Goal: Task Accomplishment & Management: Use online tool/utility

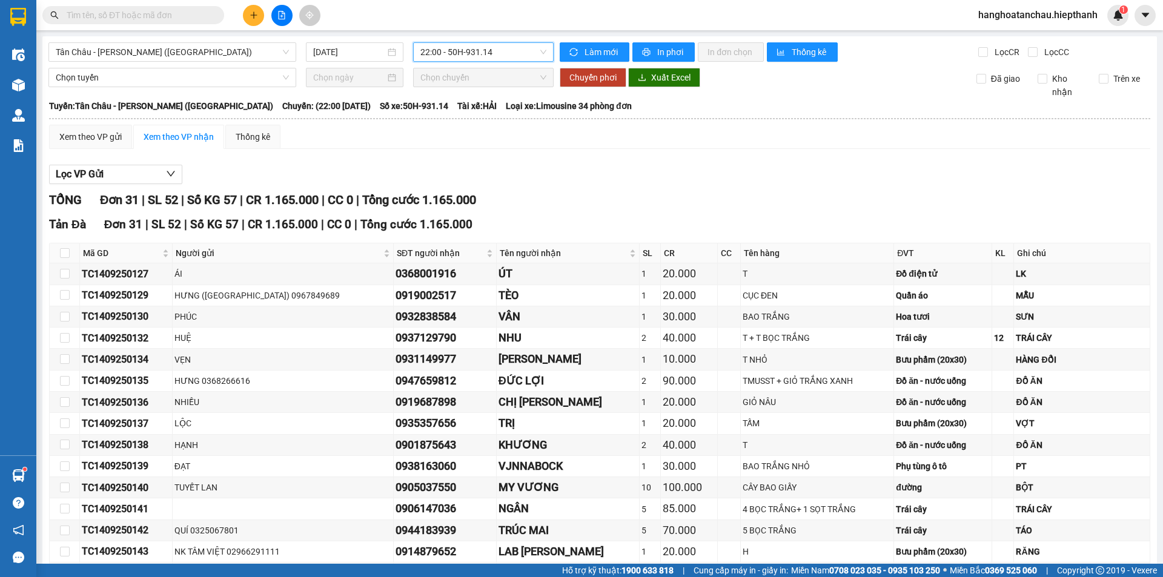
click at [457, 60] on span "22:00 - 50H-931.14" at bounding box center [483, 52] width 126 height 18
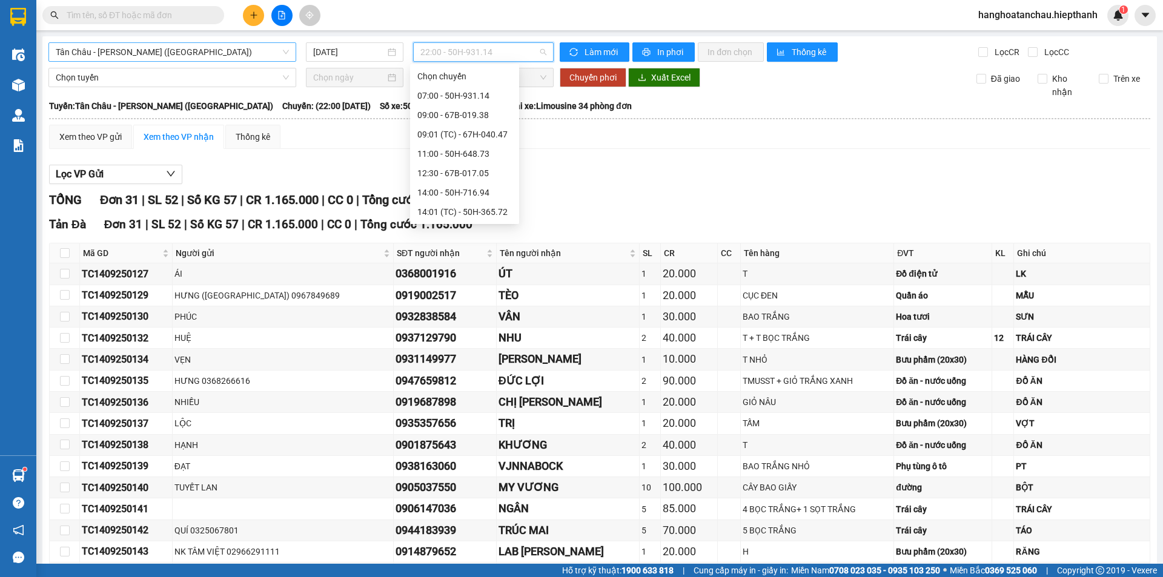
click at [234, 50] on span "Tân Châu - [PERSON_NAME] ([GEOGRAPHIC_DATA])" at bounding box center [172, 52] width 233 height 18
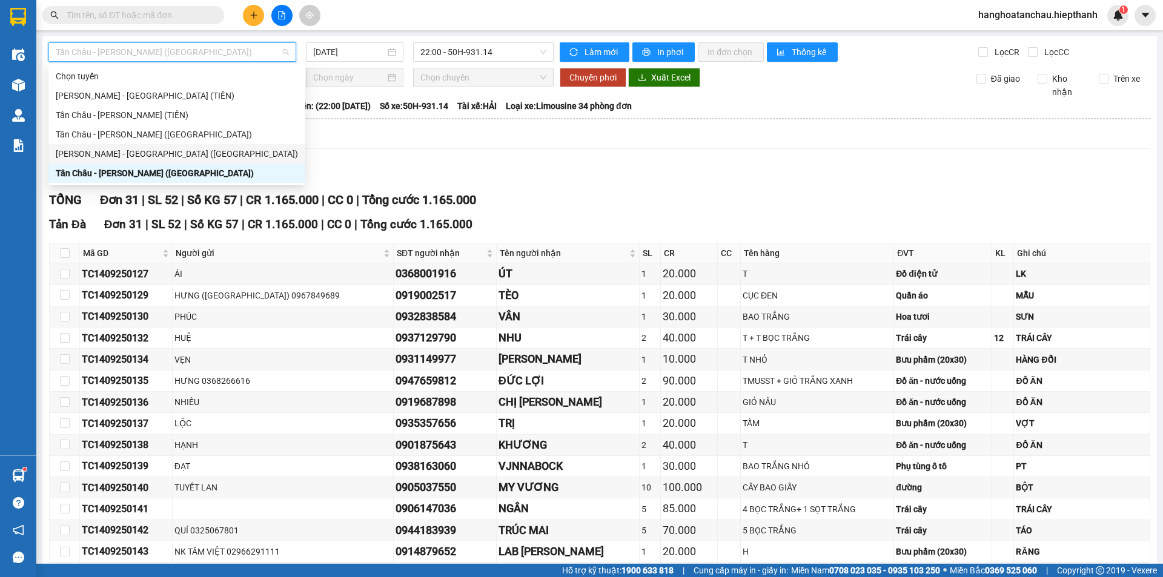
click at [159, 153] on div "[PERSON_NAME] - [GEOGRAPHIC_DATA] ([GEOGRAPHIC_DATA])" at bounding box center [177, 153] width 242 height 13
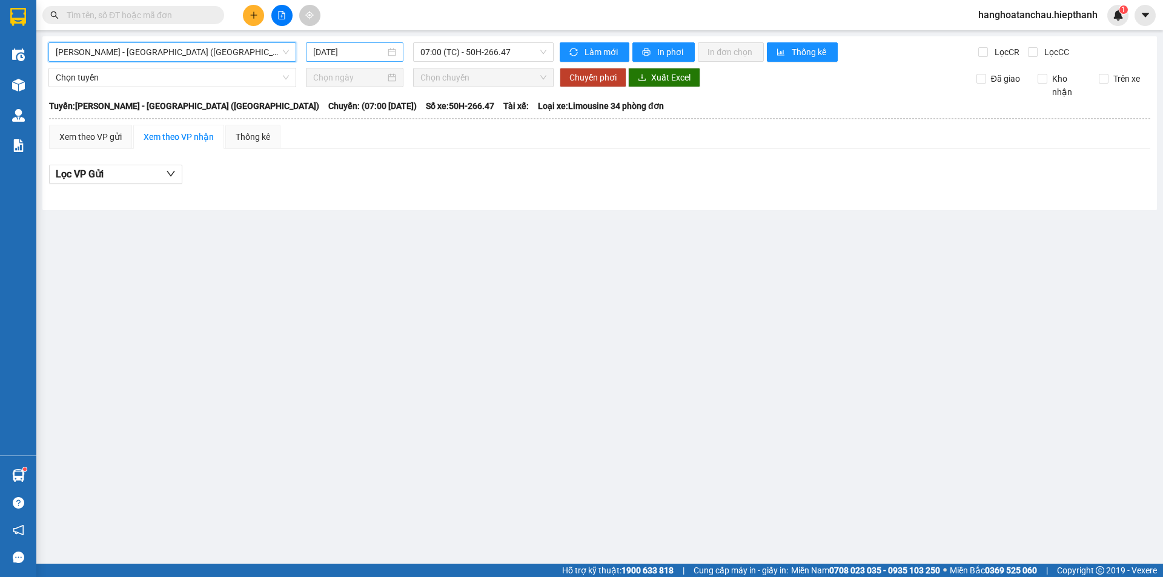
click at [378, 51] on input "[DATE]" at bounding box center [349, 51] width 72 height 13
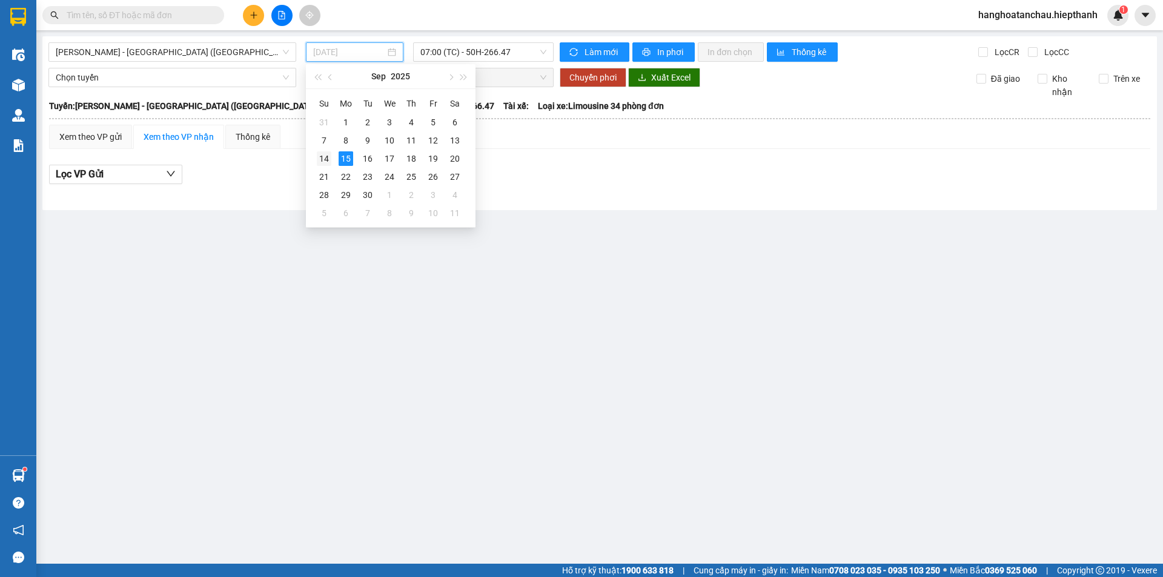
click at [326, 160] on div "14" at bounding box center [324, 158] width 15 height 15
type input "[DATE]"
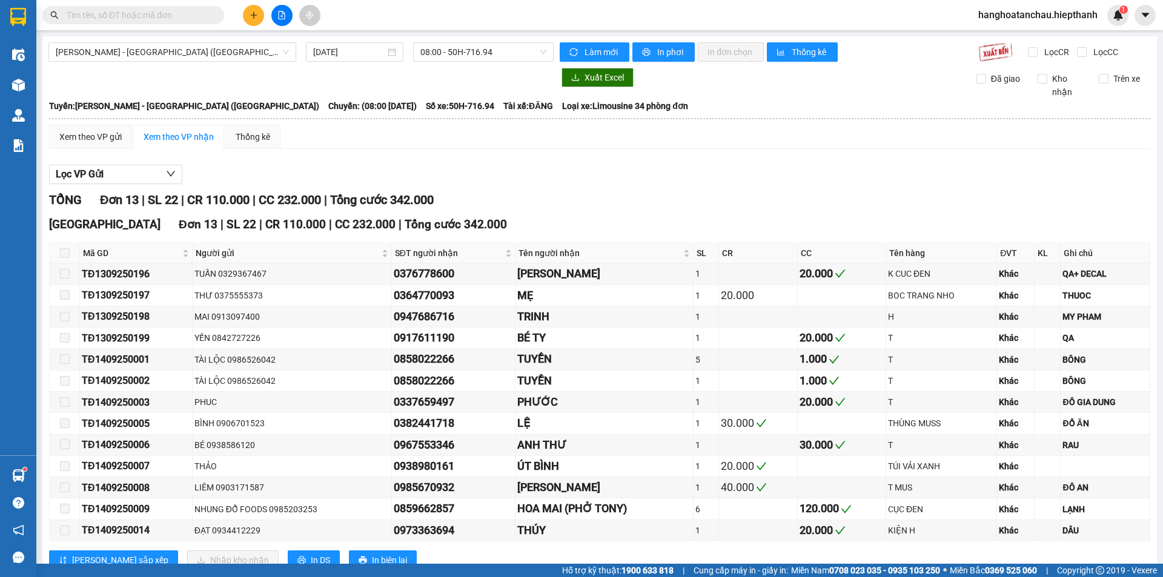
click at [467, 37] on div "[GEOGRAPHIC_DATA] - [GEOGRAPHIC_DATA] (Giường) [DATE] 08:00 - 50H-716.94 Làm mớ…" at bounding box center [599, 316] width 1114 height 561
click at [463, 50] on span "08:00 - 50H-716.94" at bounding box center [483, 52] width 126 height 18
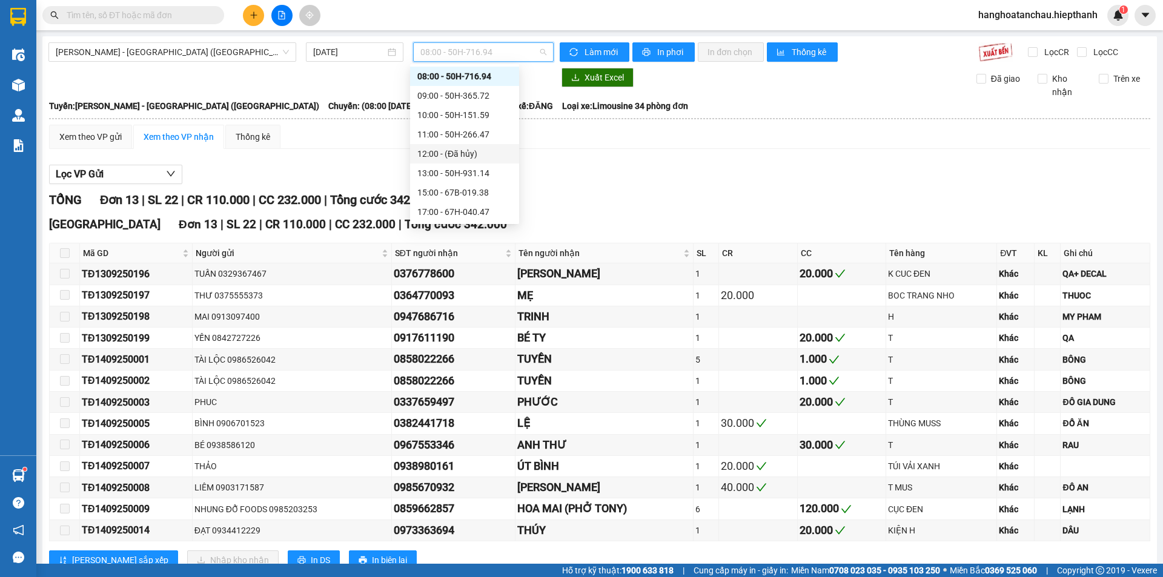
scroll to position [116, 0]
click at [449, 176] on div "21:00 - 50H-716.94" at bounding box center [464, 173] width 94 height 13
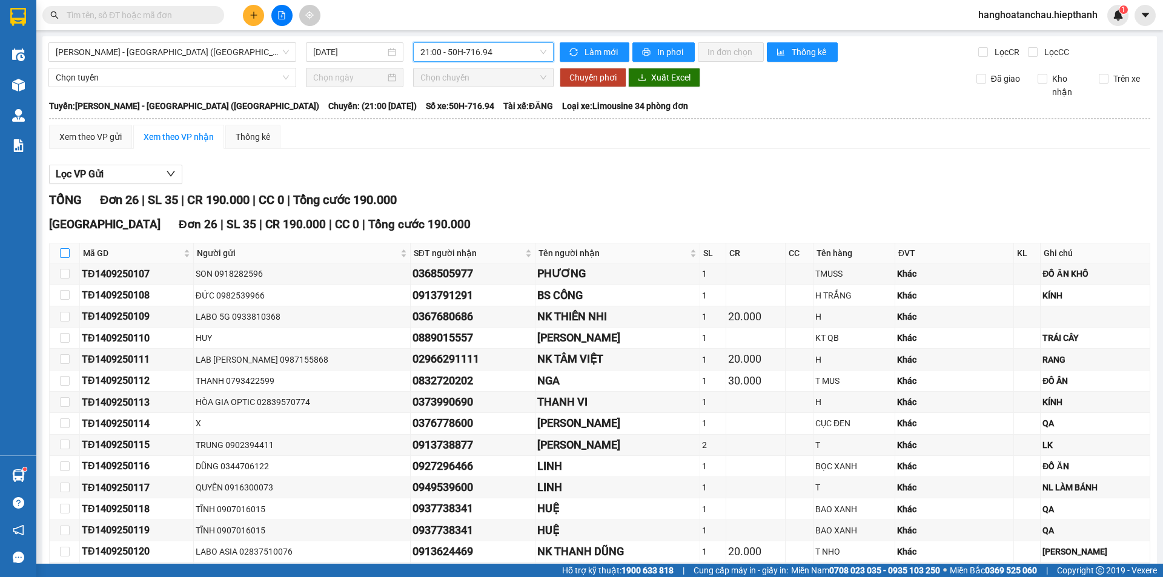
click at [60, 254] on input "checkbox" at bounding box center [65, 253] width 10 height 10
checkbox input "true"
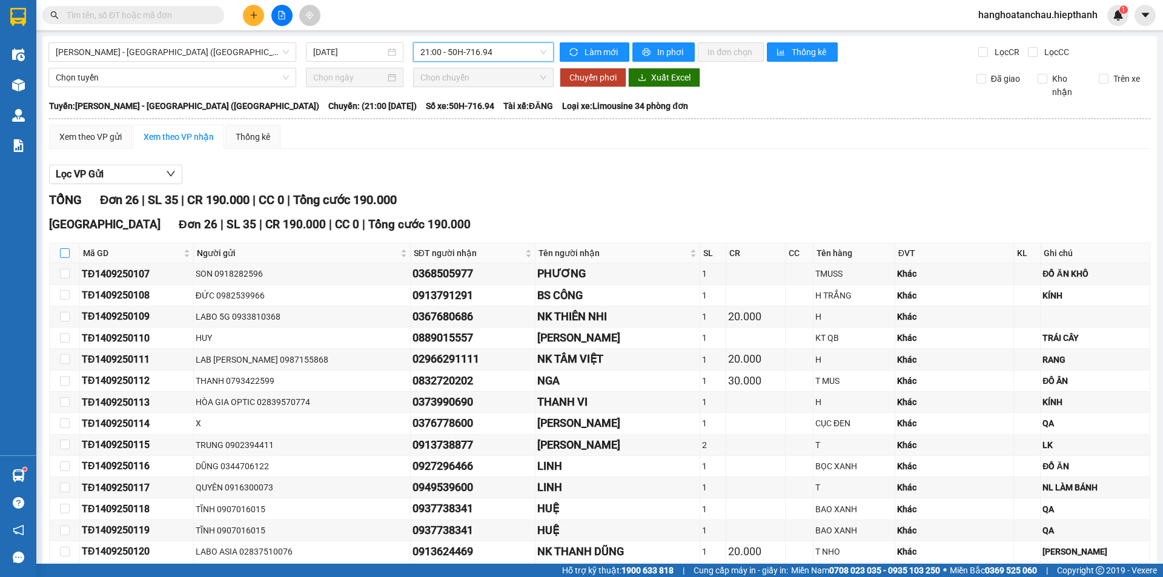
checkbox input "true"
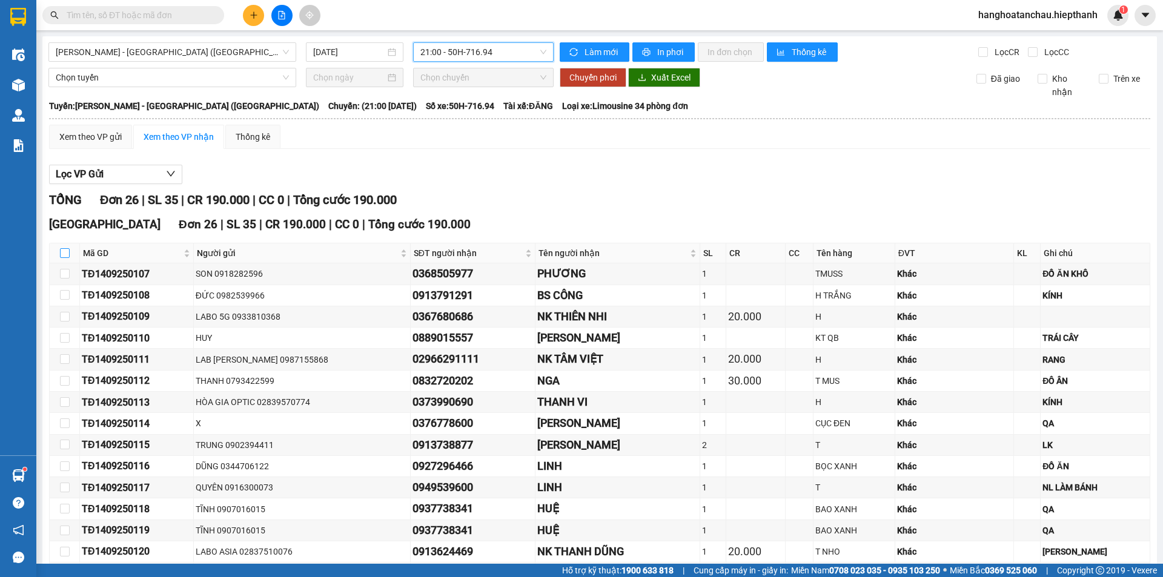
checkbox input "true"
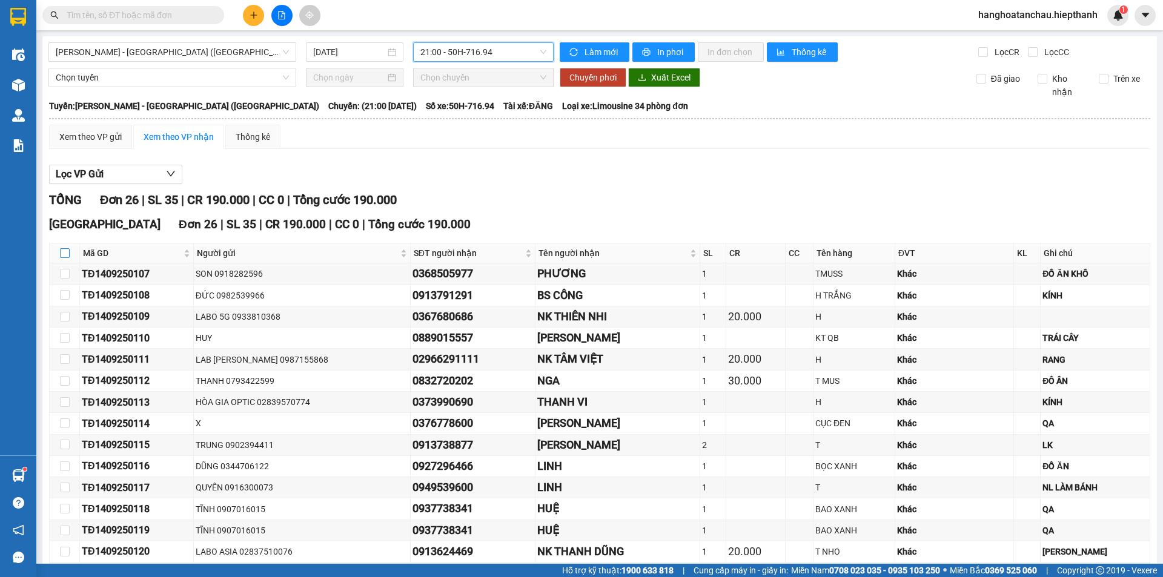
checkbox input "true"
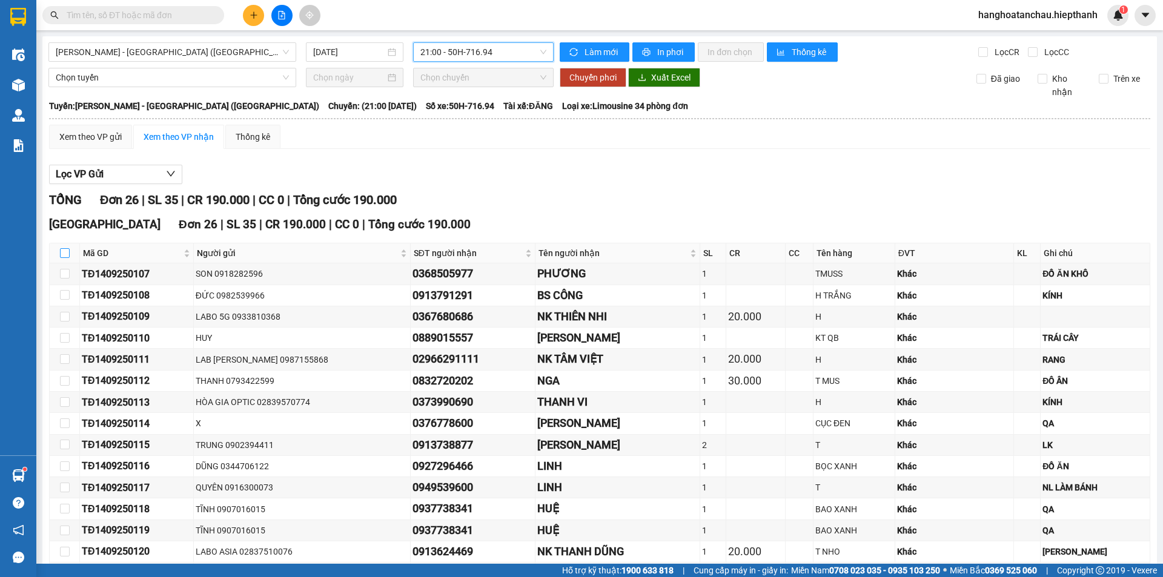
checkbox input "true"
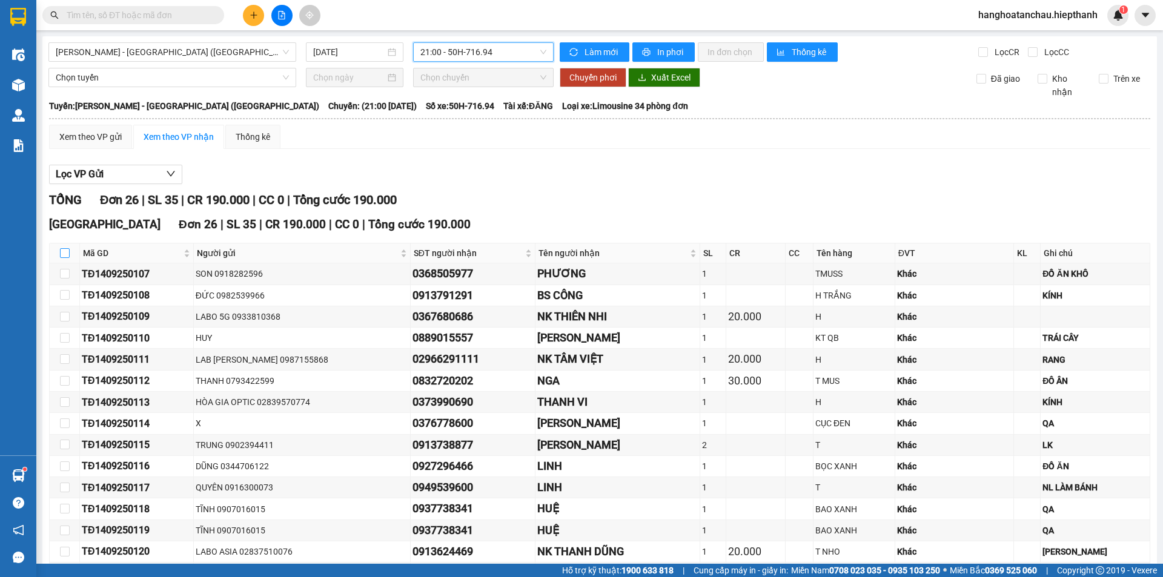
checkbox input "true"
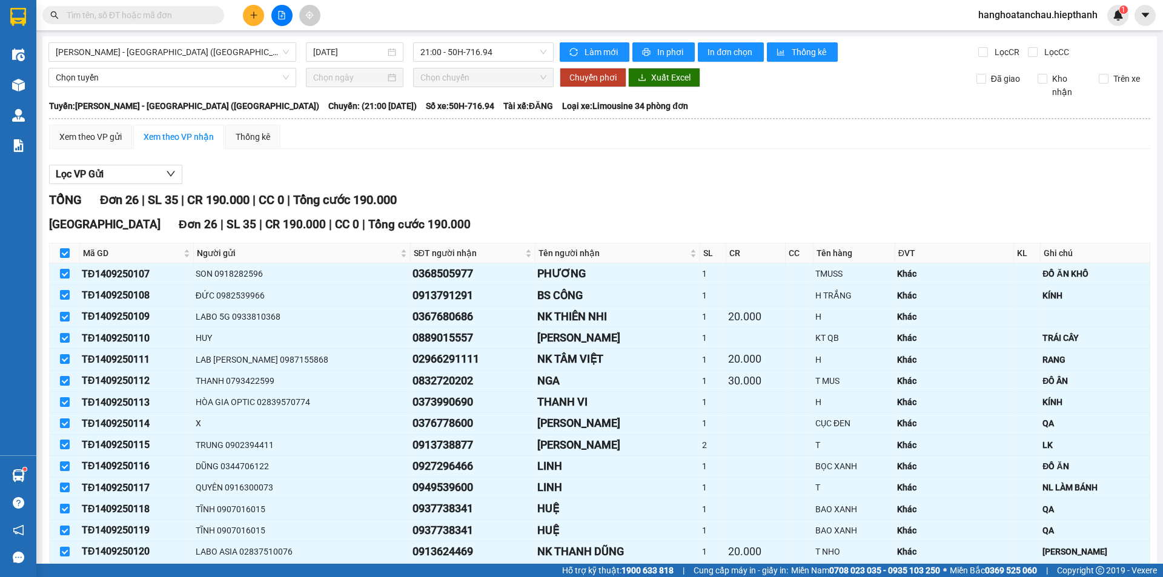
scroll to position [345, 0]
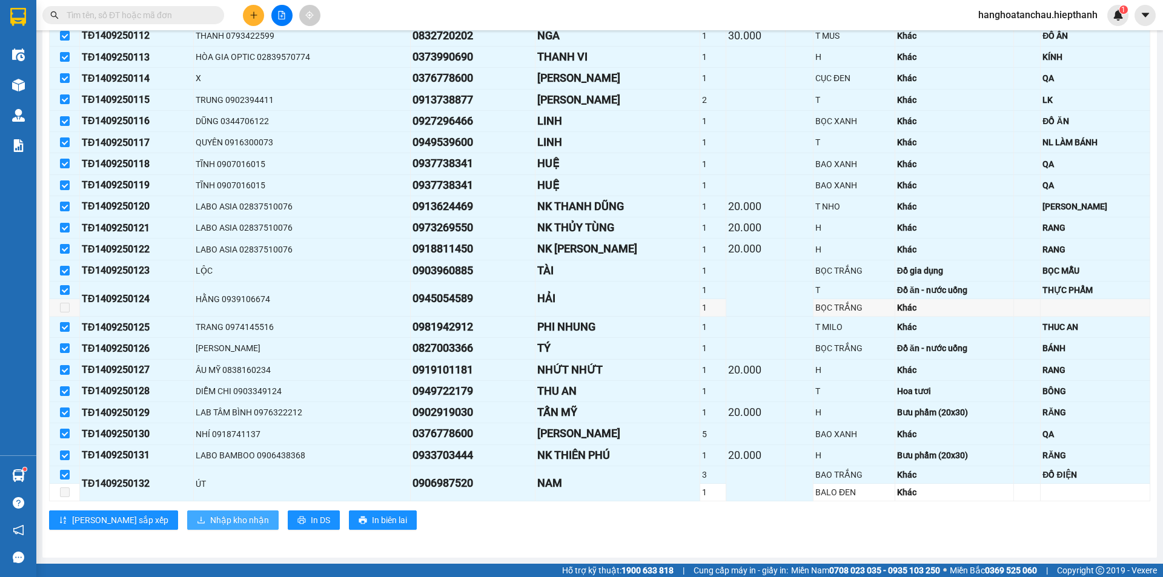
click at [210, 523] on span "Nhập kho nhận" at bounding box center [239, 519] width 59 height 13
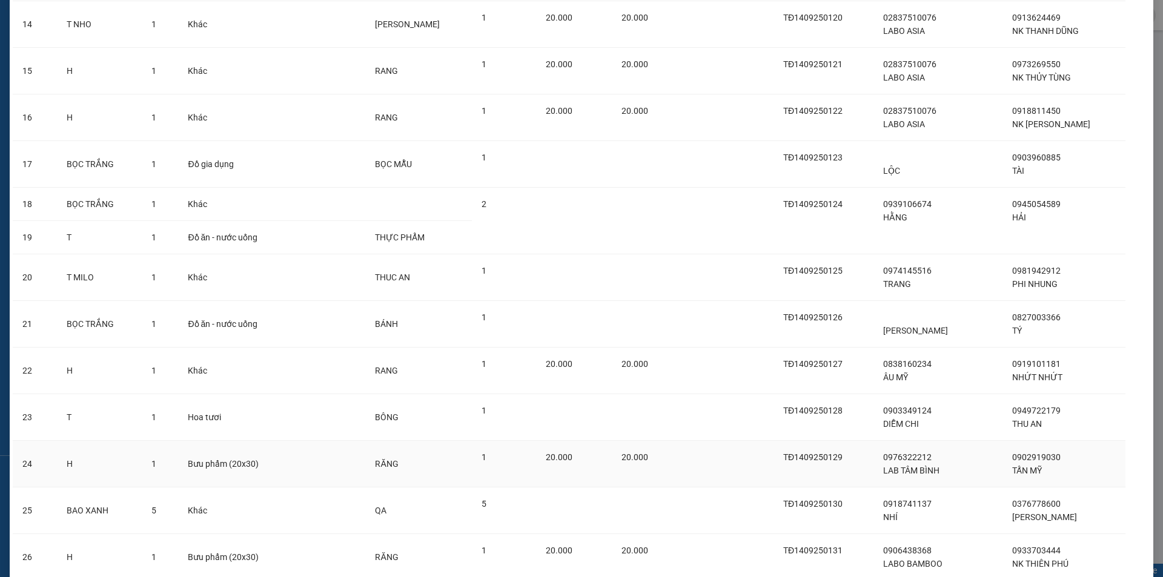
scroll to position [865, 0]
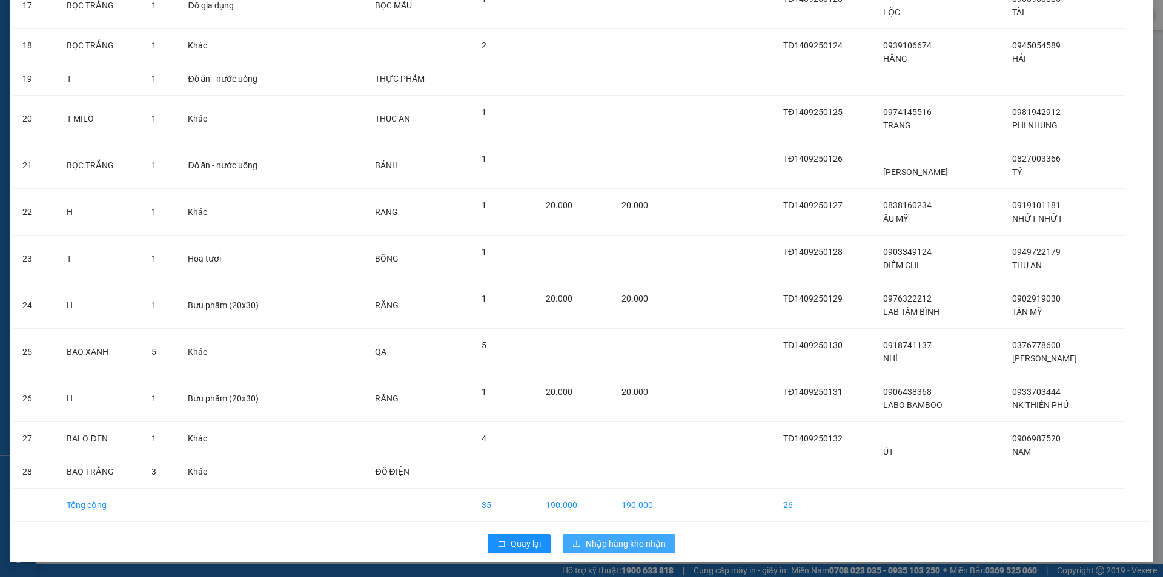
click at [613, 547] on span "Nhập hàng kho nhận" at bounding box center [626, 543] width 80 height 13
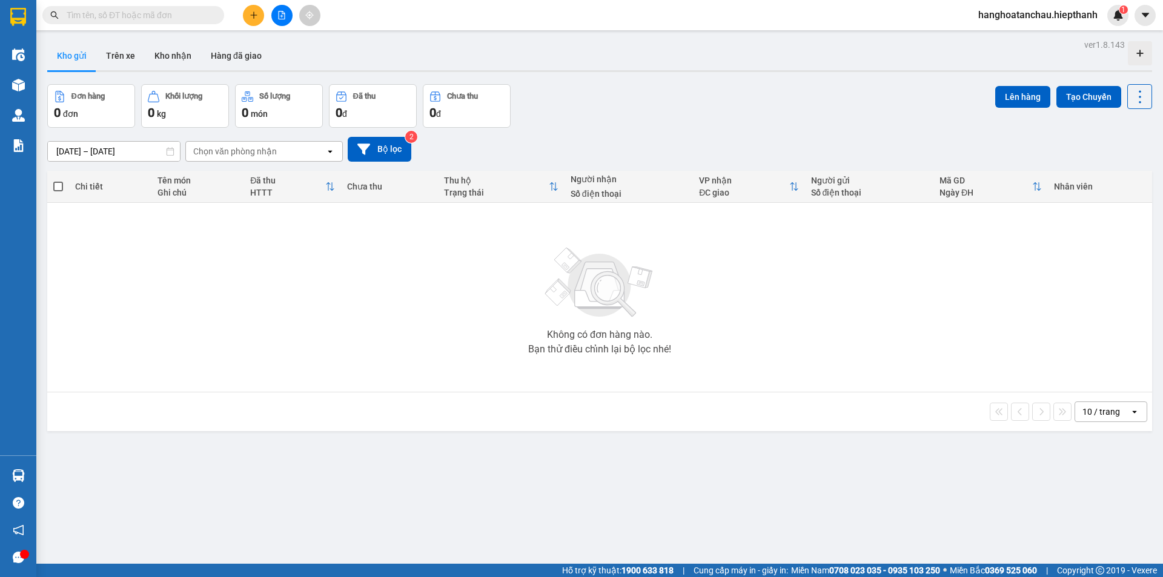
click at [282, 15] on icon "file-add" at bounding box center [281, 15] width 8 height 8
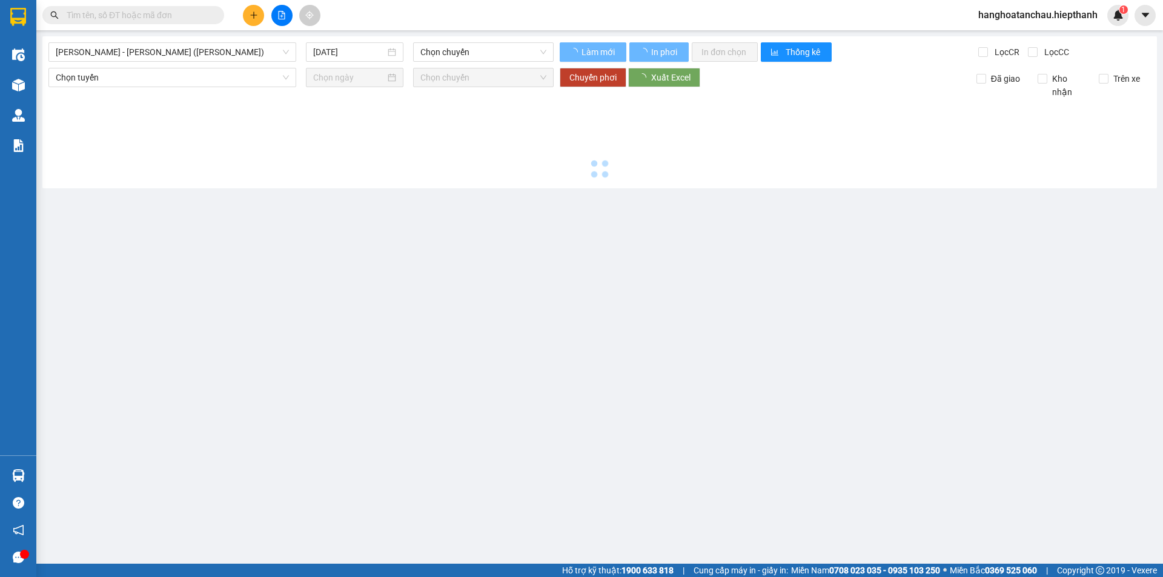
type input "[DATE]"
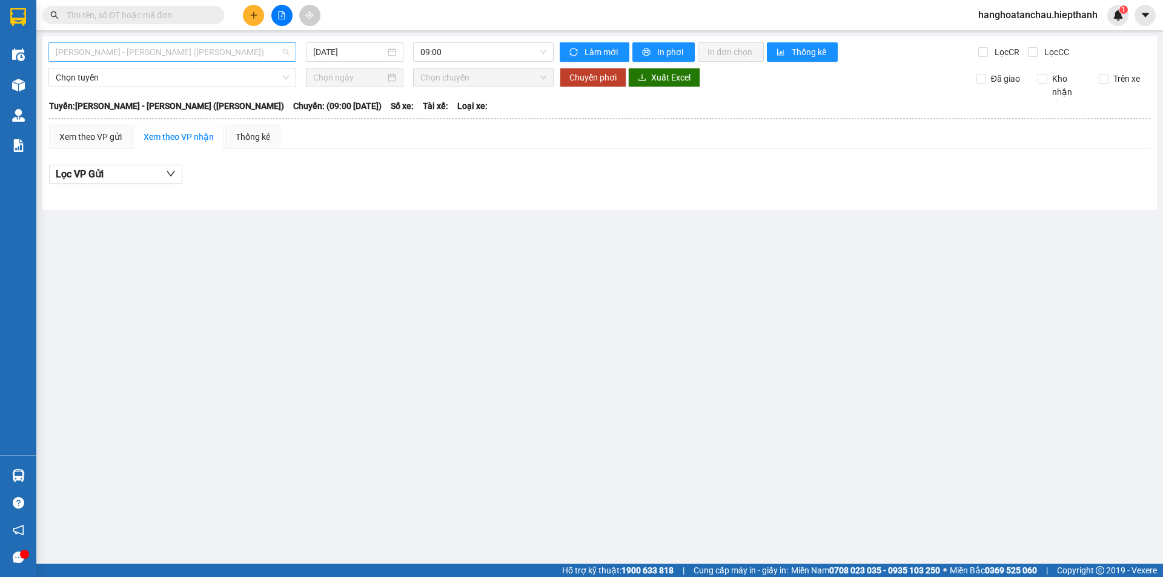
click at [177, 57] on span "[PERSON_NAME] - [GEOGRAPHIC_DATA] (TIỀN)" at bounding box center [172, 52] width 233 height 18
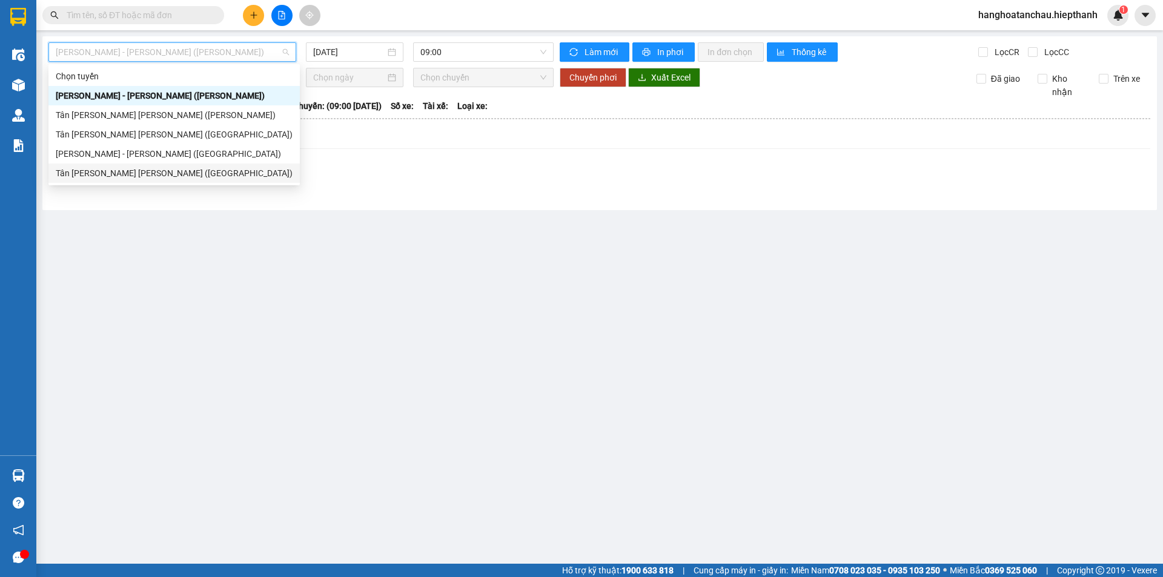
click at [138, 167] on div "Tân Châu - [PERSON_NAME] ([GEOGRAPHIC_DATA])" at bounding box center [174, 173] width 237 height 13
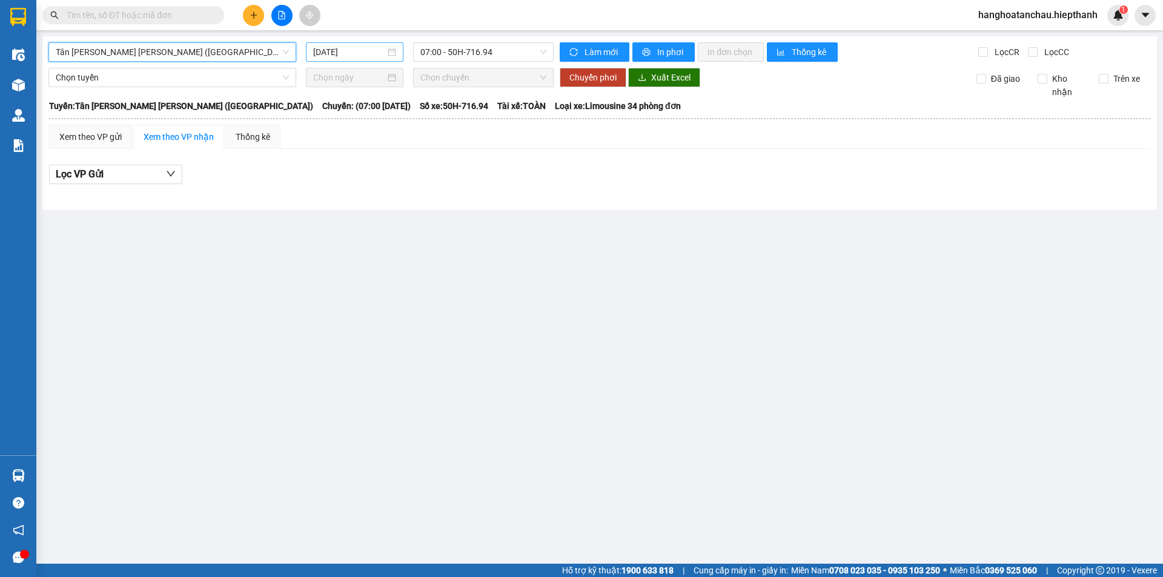
click at [337, 45] on div "[DATE]" at bounding box center [354, 51] width 97 height 19
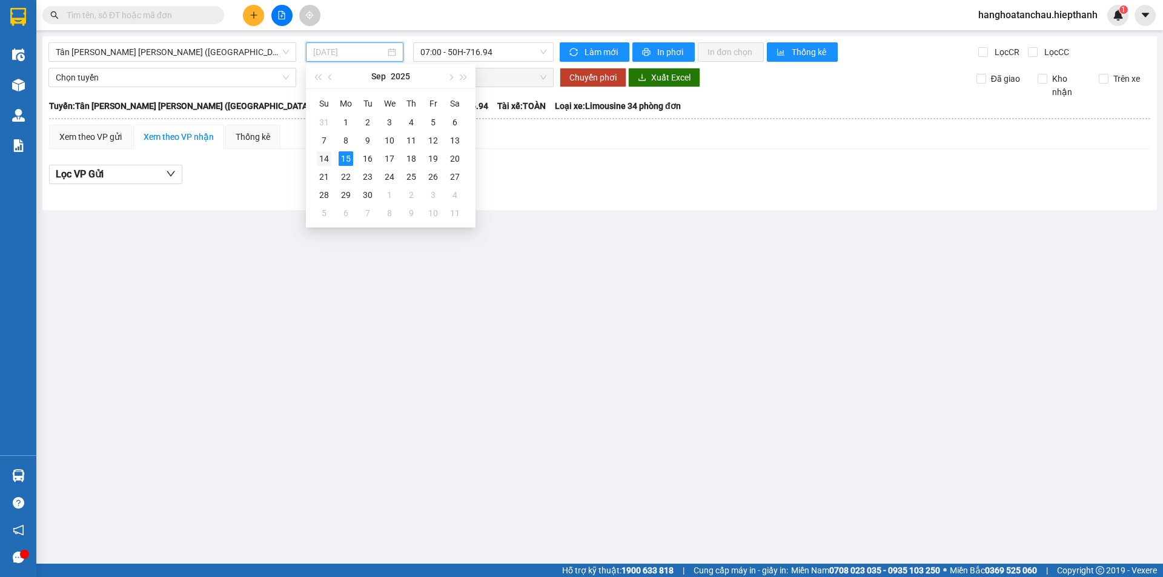
click at [325, 162] on div "14" at bounding box center [324, 158] width 15 height 15
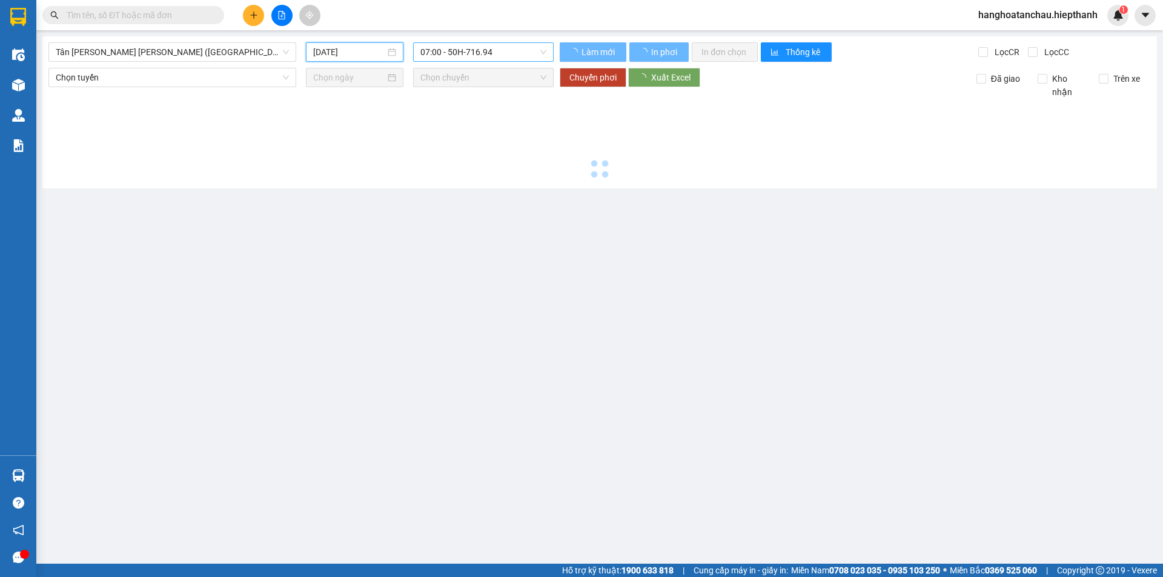
type input "[DATE]"
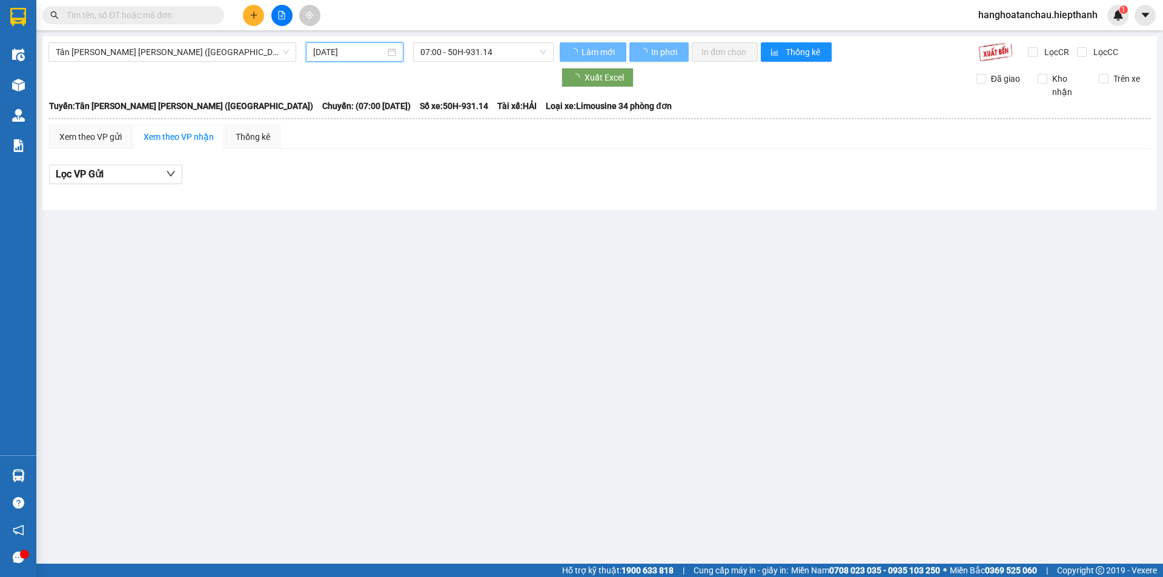
click at [453, 62] on div "Tân Châu - Hồ Chí Minh (Giường) 14/09/2025 07:00 - 50H-931.14 Làm mới In phơi I…" at bounding box center [599, 123] width 1114 height 174
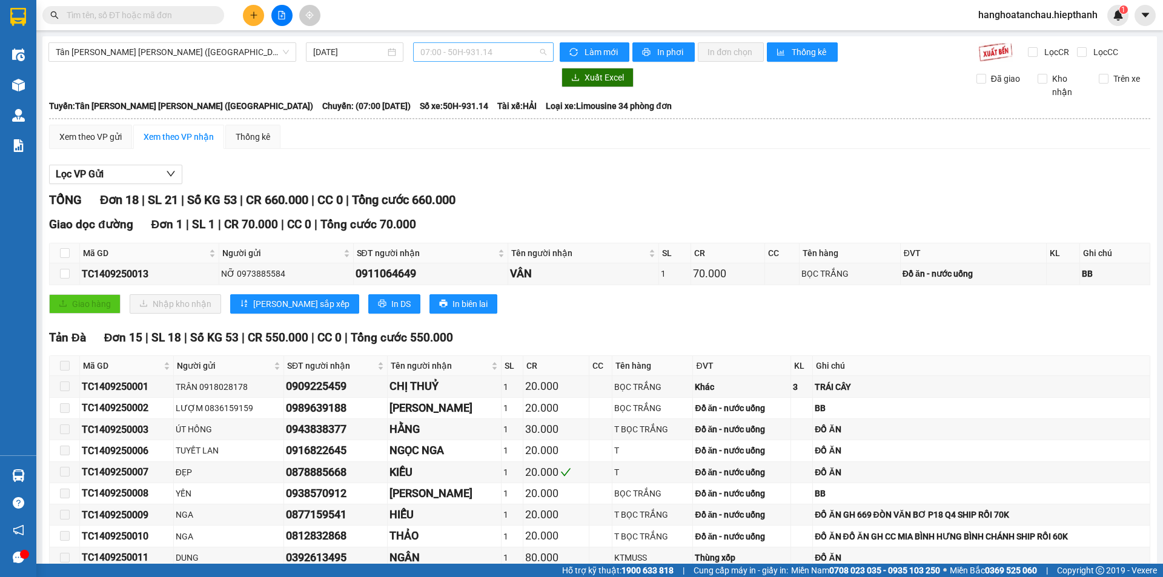
click at [462, 50] on span "07:00 - 50H-931.14" at bounding box center [483, 52] width 126 height 18
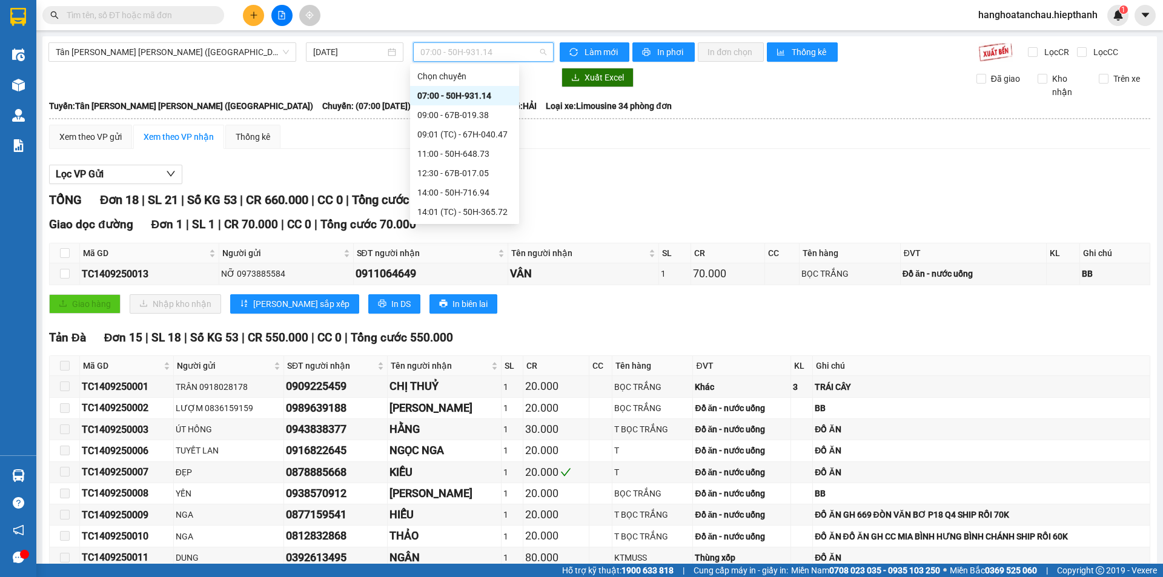
scroll to position [155, 0]
click at [193, 53] on span "Tân Châu - [PERSON_NAME] ([GEOGRAPHIC_DATA])" at bounding box center [172, 52] width 233 height 18
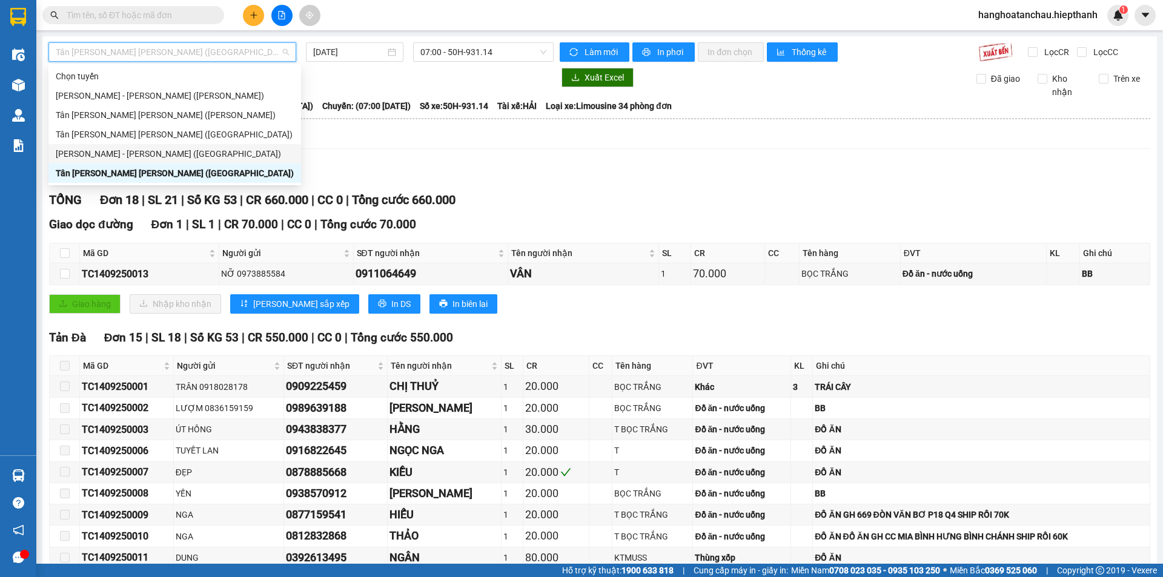
click at [187, 150] on div "[PERSON_NAME] - [GEOGRAPHIC_DATA] ([GEOGRAPHIC_DATA])" at bounding box center [175, 153] width 238 height 13
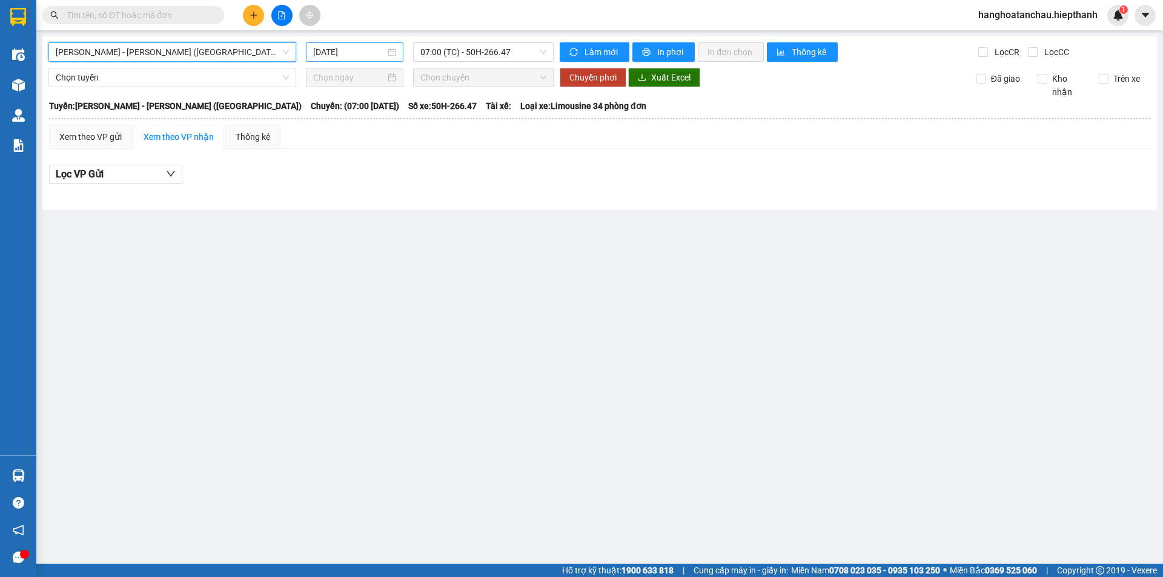
click at [362, 48] on input "[DATE]" at bounding box center [349, 51] width 72 height 13
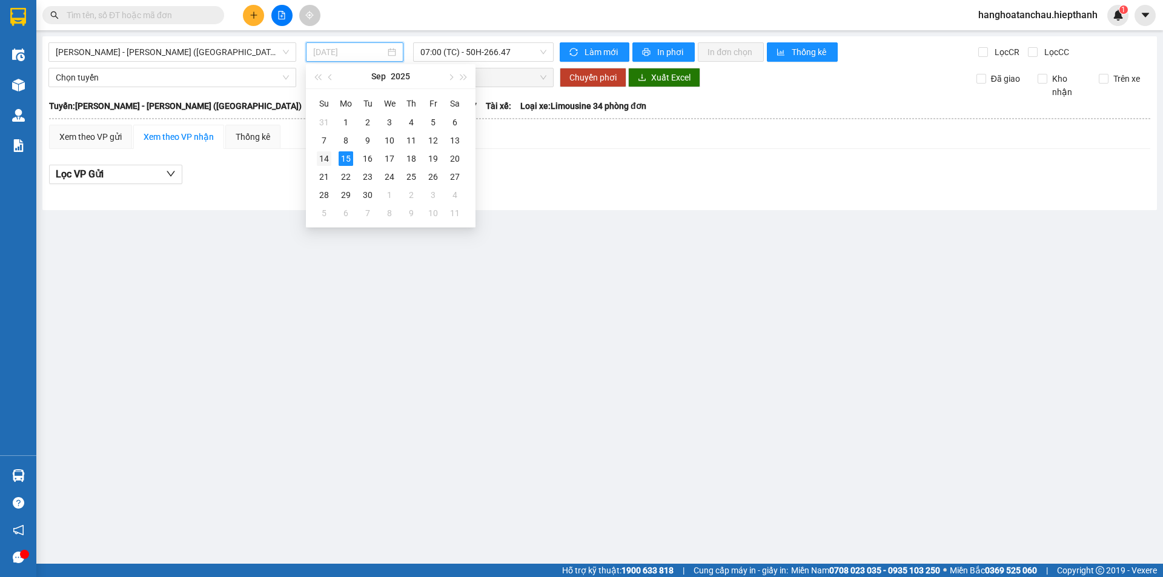
click at [326, 159] on div "14" at bounding box center [324, 158] width 15 height 15
type input "[DATE]"
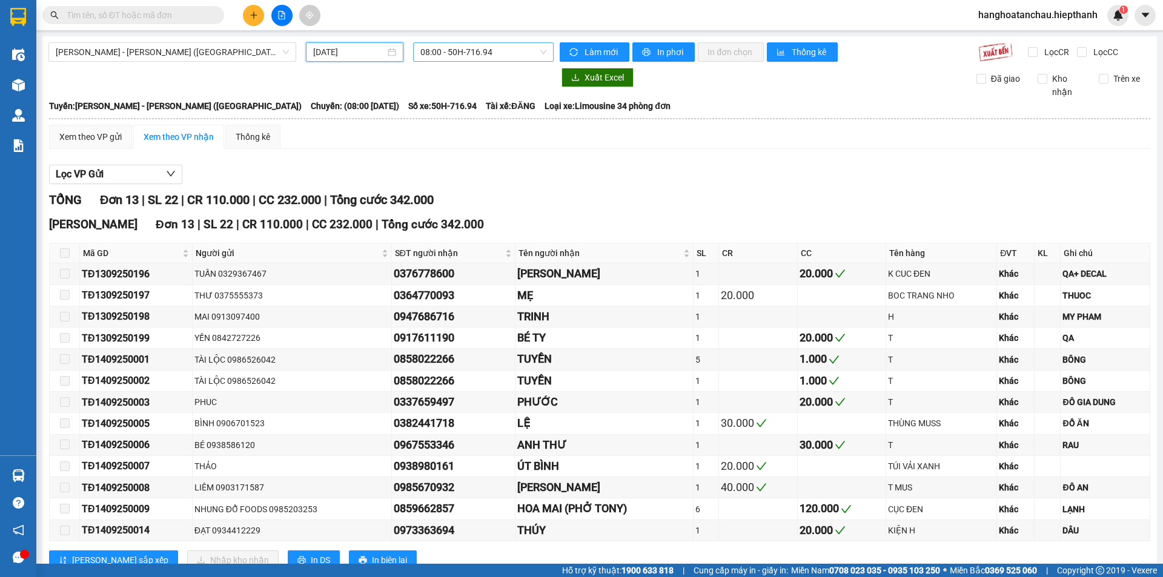
click at [439, 58] on span "08:00 - 50H-716.94" at bounding box center [483, 52] width 126 height 18
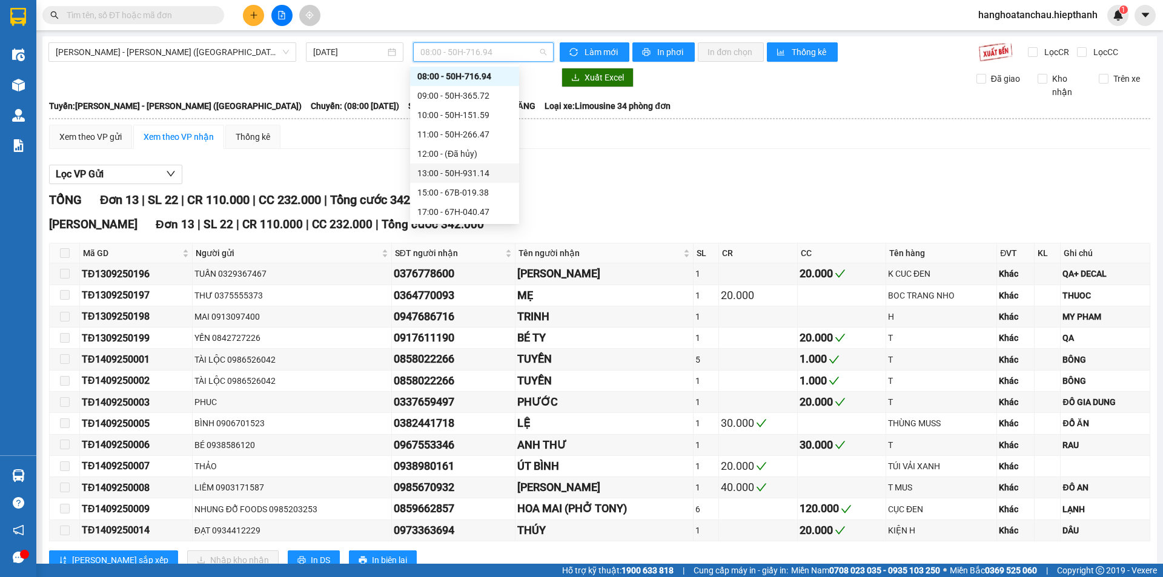
scroll to position [116, 0]
click at [449, 171] on div "21:00 - 50H-716.94" at bounding box center [464, 173] width 94 height 13
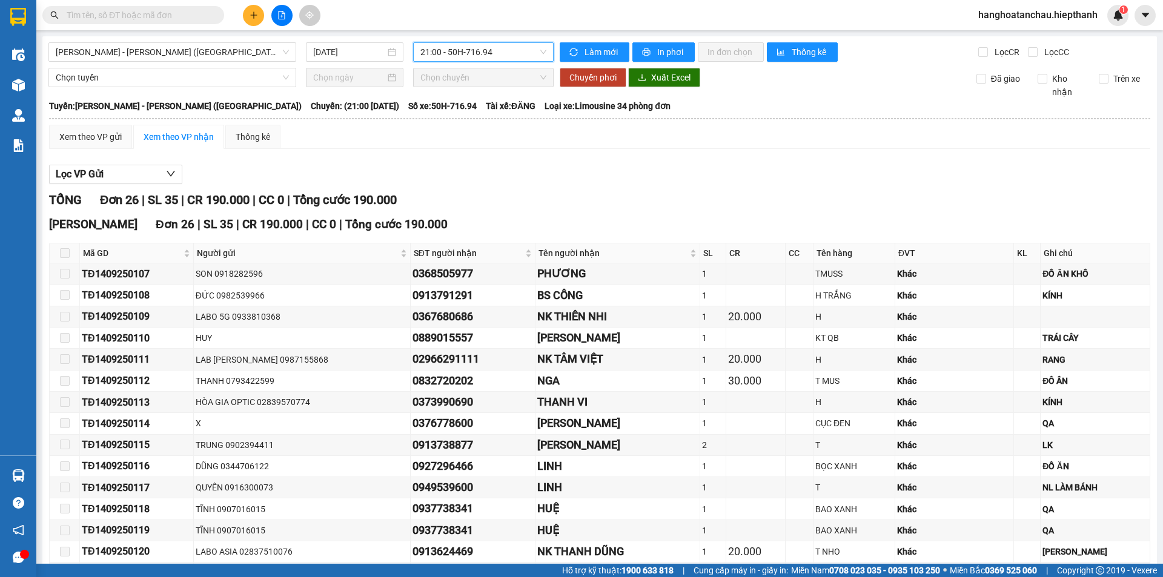
click at [452, 57] on span "21:00 - 50H-716.94" at bounding box center [483, 52] width 126 height 18
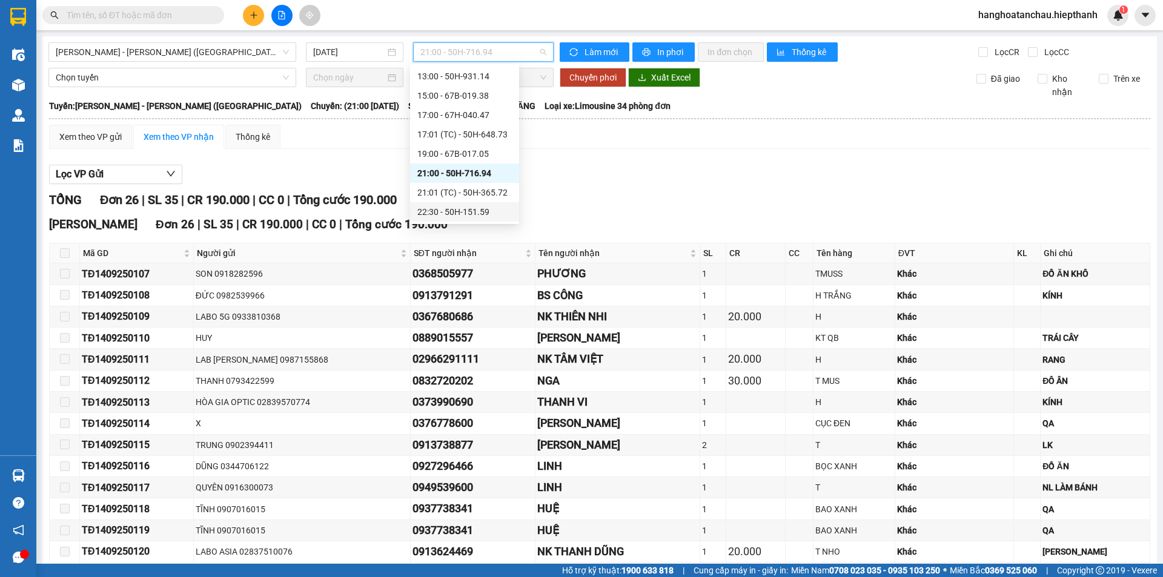
click at [463, 211] on div "22:30 - 50H-151.59" at bounding box center [464, 211] width 94 height 13
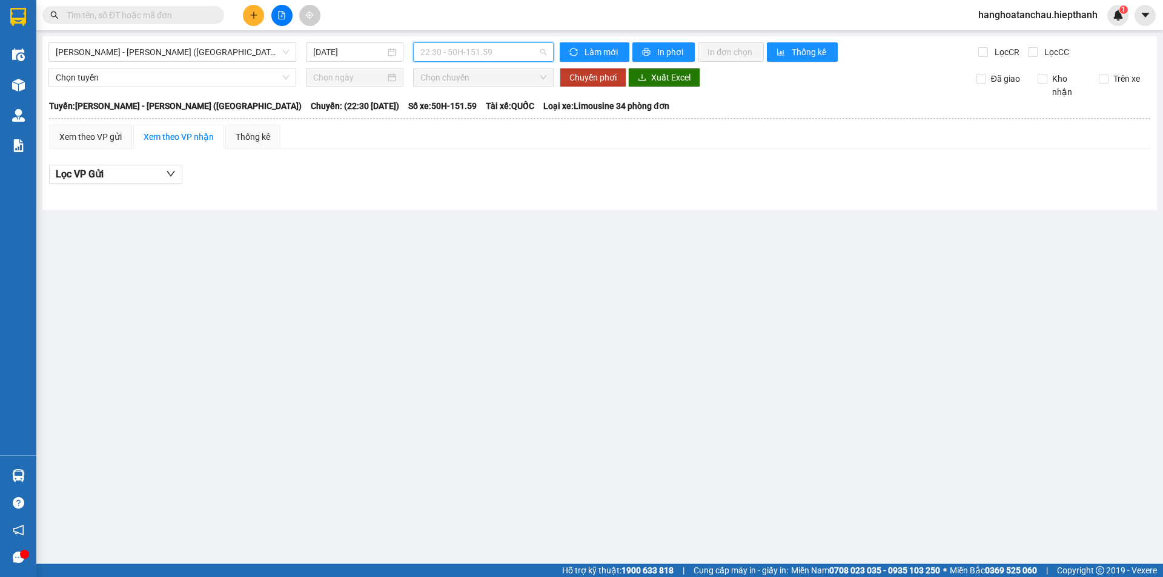
click at [493, 53] on span "22:30 - 50H-151.59" at bounding box center [483, 52] width 126 height 18
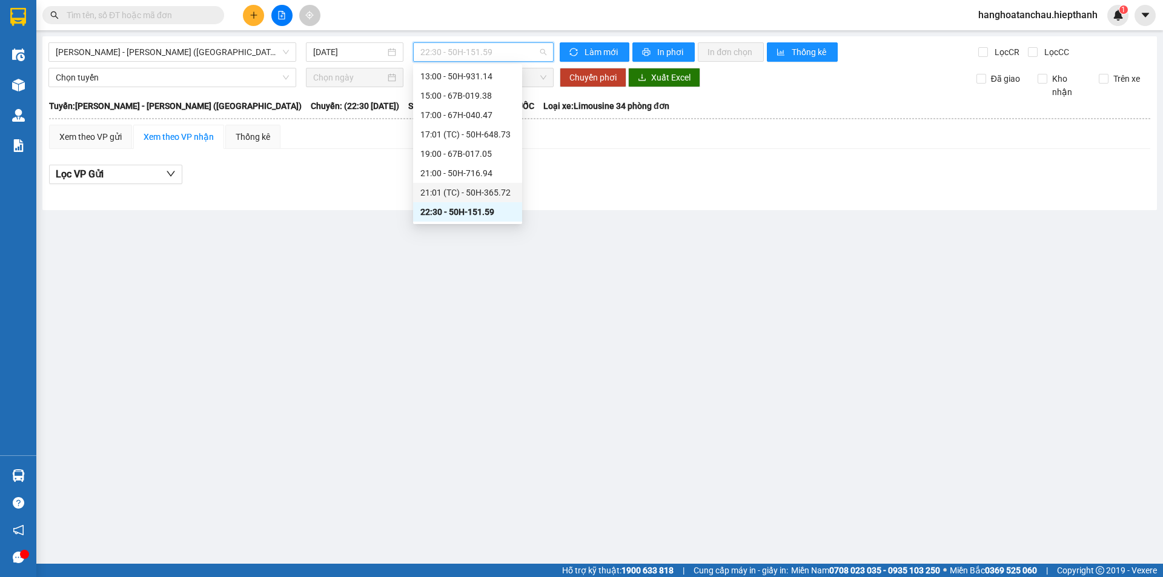
click at [477, 188] on div "21:01 (TC) - 50H-365.72" at bounding box center [467, 192] width 94 height 13
